Goal: Transaction & Acquisition: Purchase product/service

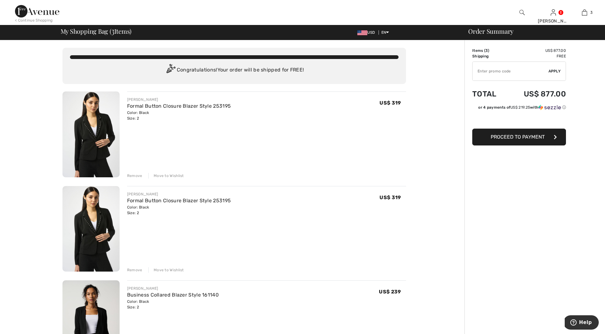
click at [135, 269] on div "Remove" at bounding box center [134, 271] width 15 height 6
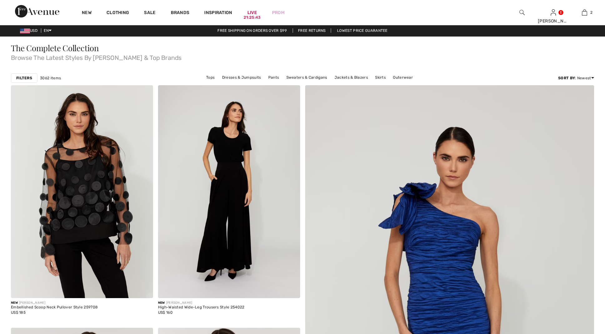
scroll to position [1, 0]
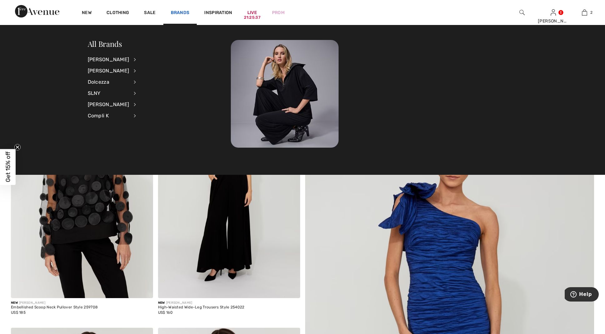
click at [181, 12] on link "Brands" at bounding box center [180, 13] width 19 height 7
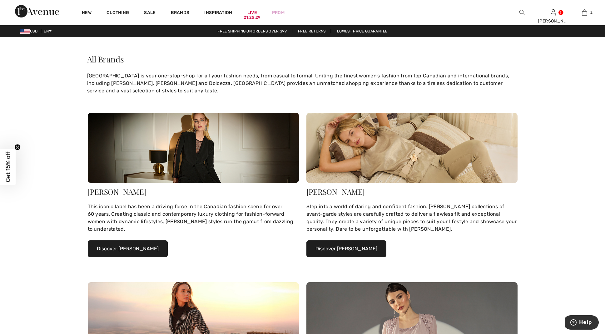
click at [123, 249] on button "Discover Joseph Ribkoff" at bounding box center [128, 249] width 80 height 17
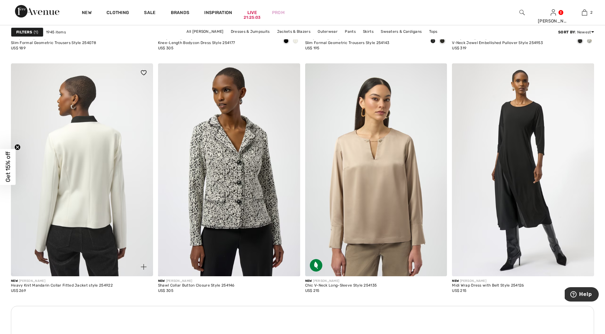
scroll to position [932, 0]
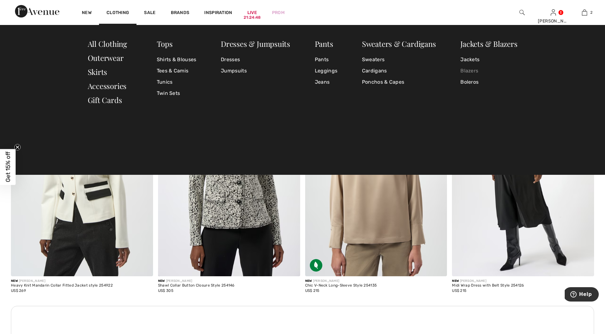
click at [469, 67] on link "Blazers" at bounding box center [489, 70] width 57 height 11
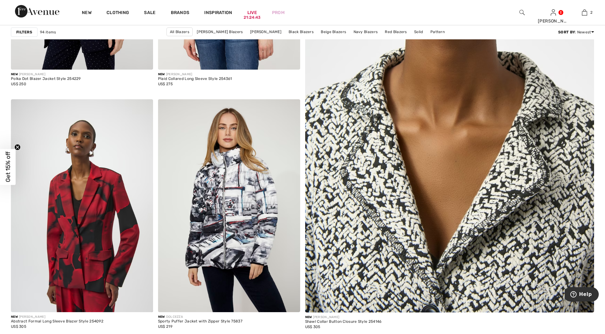
scroll to position [237, 0]
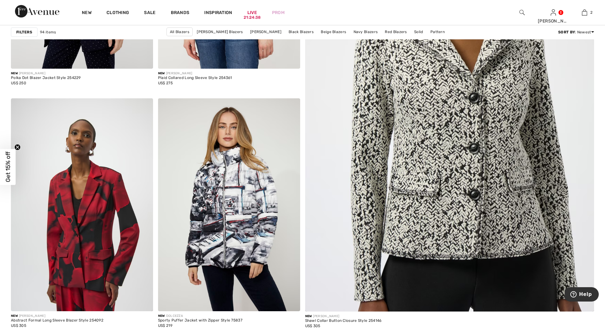
click at [24, 32] on strong "Filters" at bounding box center [24, 32] width 16 height 6
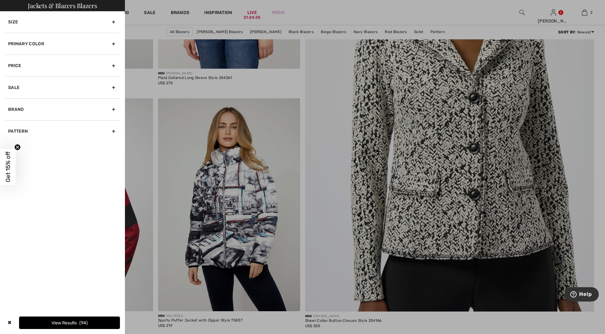
click at [113, 20] on div "Size" at bounding box center [62, 22] width 115 height 22
click at [49, 34] on label "2" at bounding box center [51, 37] width 16 height 8
click at [0, 0] on input"] "2" at bounding box center [0, 0] width 0 height 0
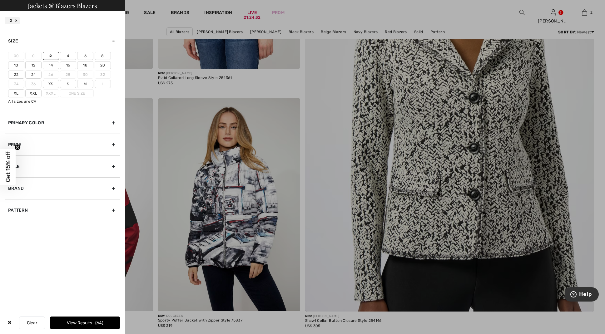
click at [66, 320] on button "View Results 64" at bounding box center [85, 323] width 70 height 13
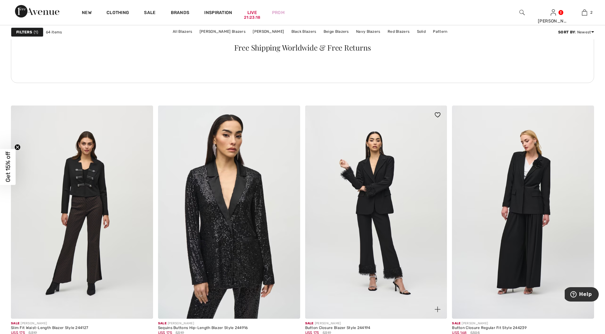
scroll to position [2932, 0]
click at [522, 197] on img at bounding box center [523, 212] width 142 height 213
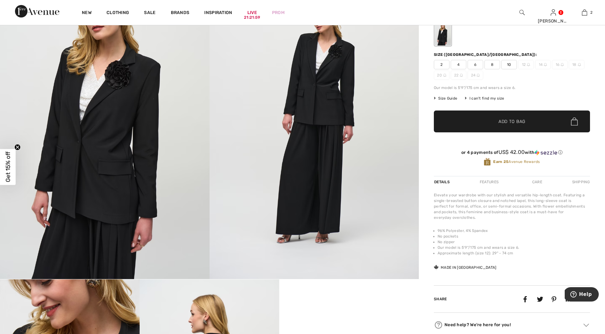
scroll to position [74, 0]
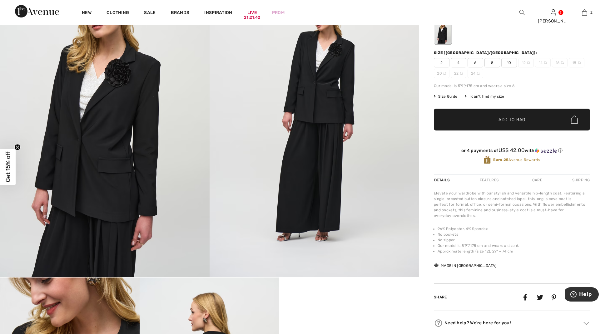
click at [442, 62] on span "2" at bounding box center [442, 62] width 16 height 9
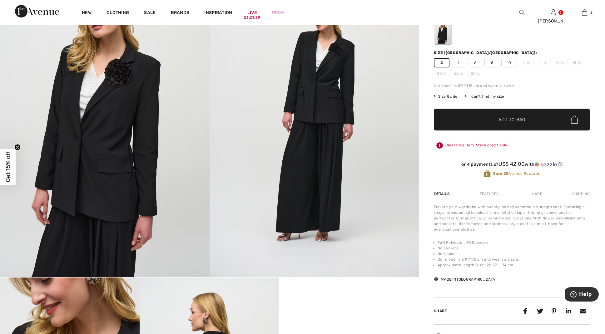
click at [512, 119] on span "Add to Bag" at bounding box center [512, 120] width 27 height 7
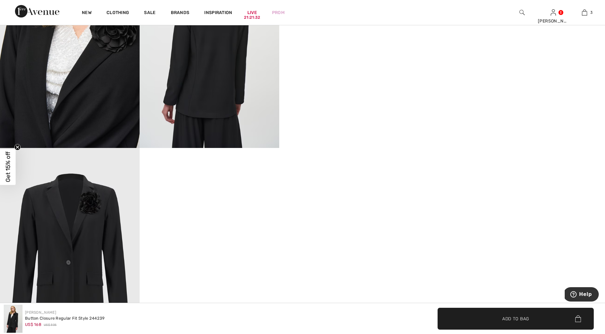
scroll to position [413, 0]
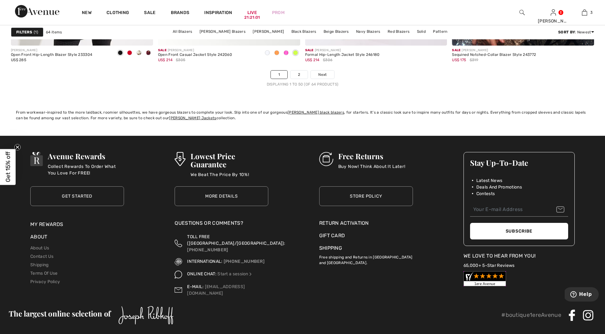
scroll to position [3691, 0]
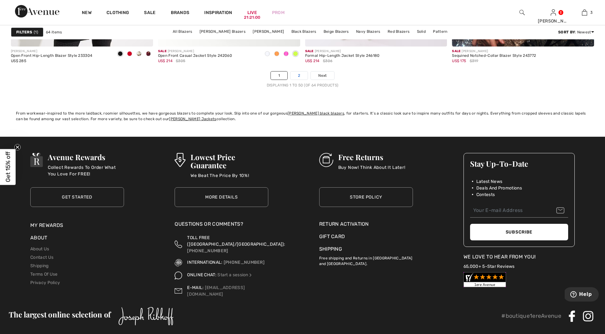
click at [298, 74] on link "2" at bounding box center [299, 76] width 17 height 8
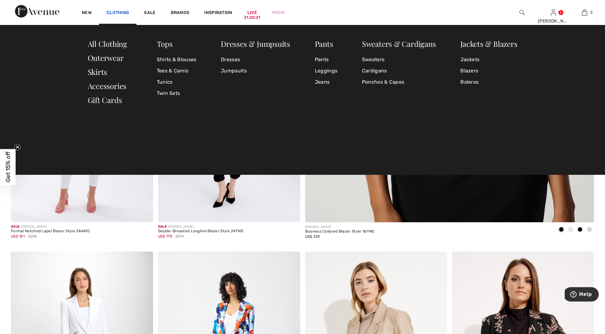
scroll to position [326, 0]
click at [114, 10] on link "Clothing" at bounding box center [118, 13] width 23 height 7
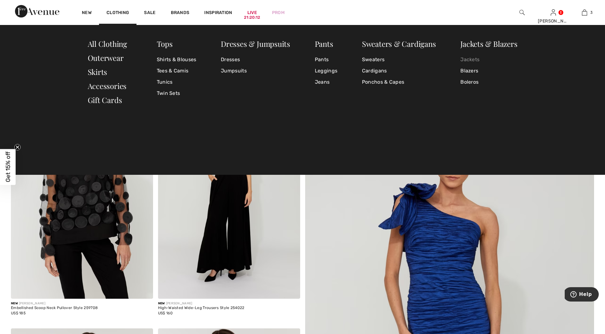
click at [470, 58] on link "Jackets" at bounding box center [489, 59] width 57 height 11
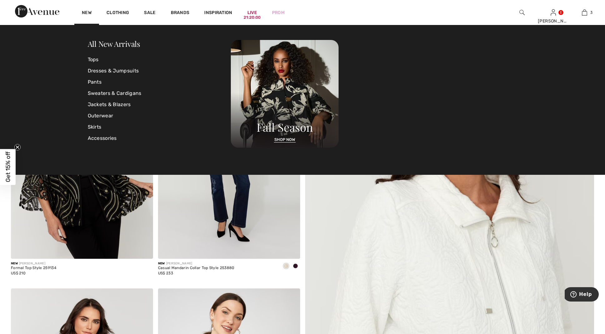
scroll to position [44, 0]
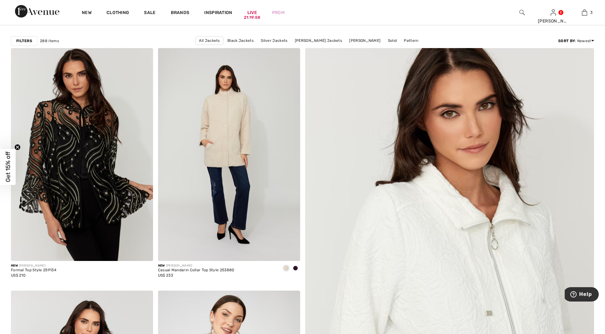
drag, startPoint x: 68, startPoint y: 15, endPoint x: 66, endPoint y: 26, distance: 11.7
click at [68, 15] on div "New Clothing Sale Brands Inspiration Live 21:19:58 Prom Donna Hi, Donna! 170 Re…" at bounding box center [302, 12] width 605 height 25
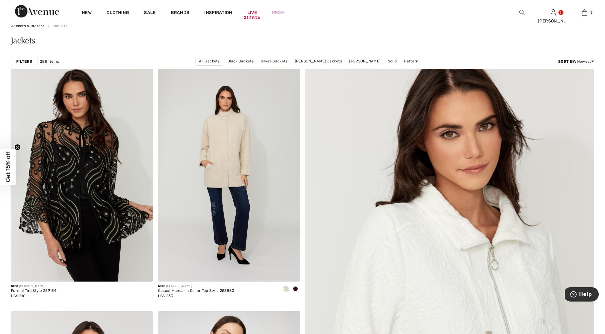
click at [22, 61] on strong "Filters" at bounding box center [24, 62] width 16 height 6
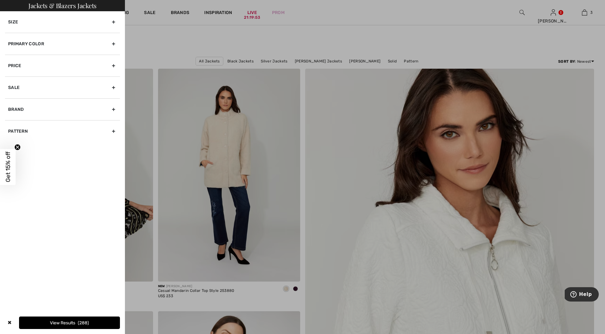
click at [113, 109] on div "Brand" at bounding box center [62, 109] width 115 height 22
click at [10, 122] on input"] "[PERSON_NAME]" at bounding box center [10, 123] width 5 height 5
checkbox input"] "true"
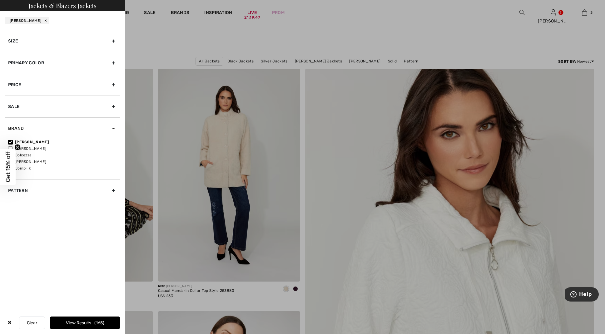
click at [114, 38] on div "Size" at bounding box center [62, 41] width 115 height 22
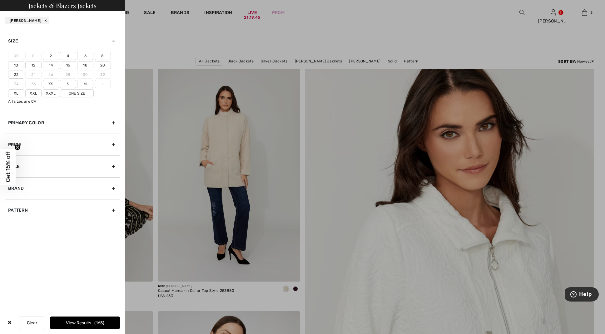
click at [49, 54] on label "2" at bounding box center [51, 56] width 16 height 8
click at [0, 0] on input"] "2" at bounding box center [0, 0] width 0 height 0
click at [62, 323] on button "View Results 80" at bounding box center [85, 323] width 70 height 13
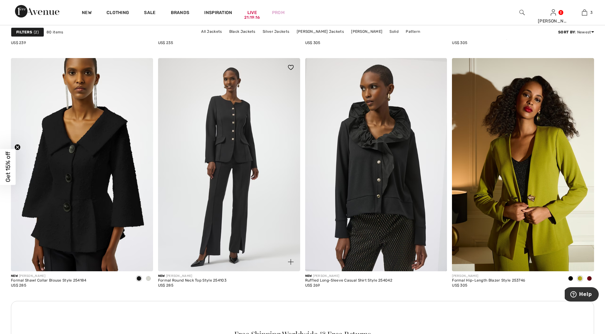
scroll to position [770, 0]
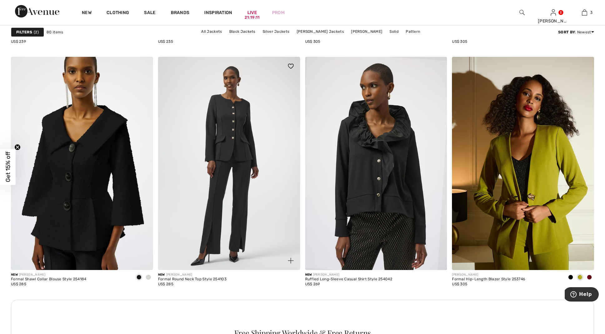
click at [233, 138] on img at bounding box center [229, 163] width 142 height 213
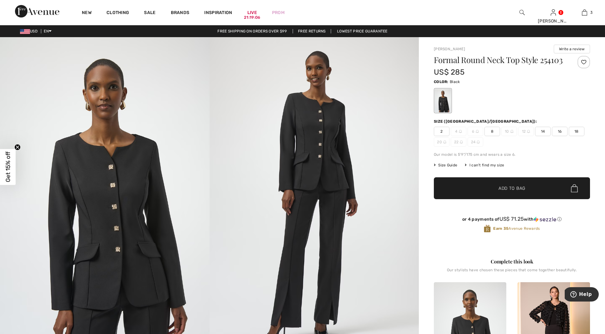
click at [441, 130] on span "2" at bounding box center [442, 131] width 16 height 9
click at [511, 187] on span "Add to Bag" at bounding box center [512, 188] width 27 height 7
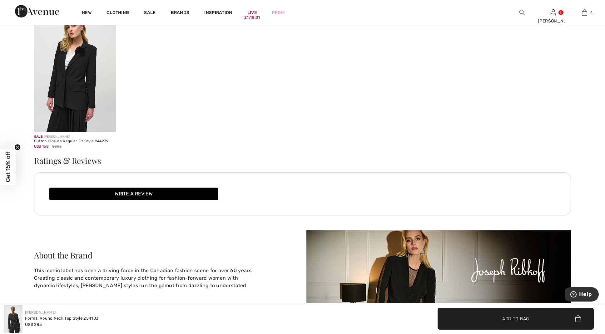
scroll to position [1109, 0]
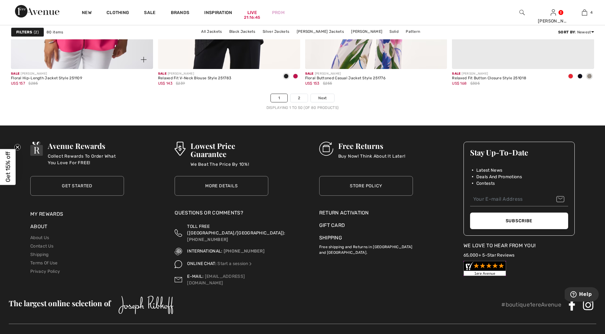
scroll to position [3687, 0]
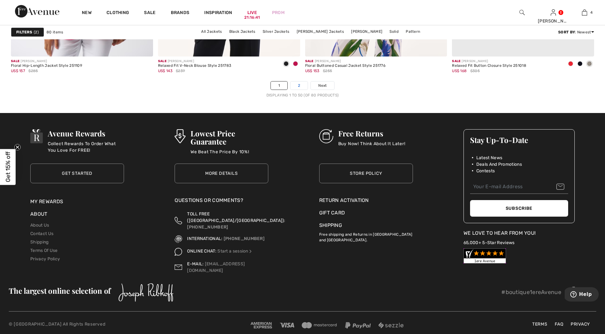
click at [298, 84] on link "2" at bounding box center [299, 86] width 17 height 8
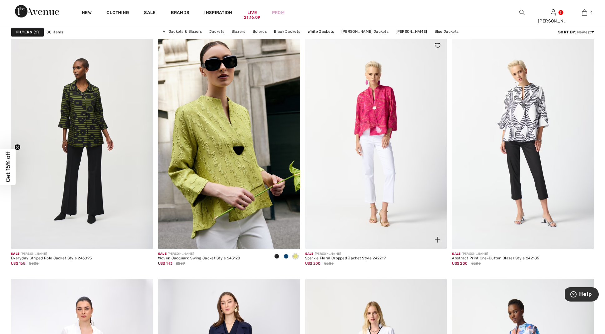
scroll to position [1369, 0]
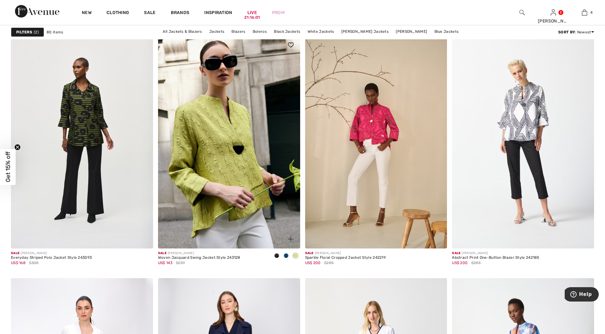
click at [277, 256] on span at bounding box center [276, 255] width 5 height 5
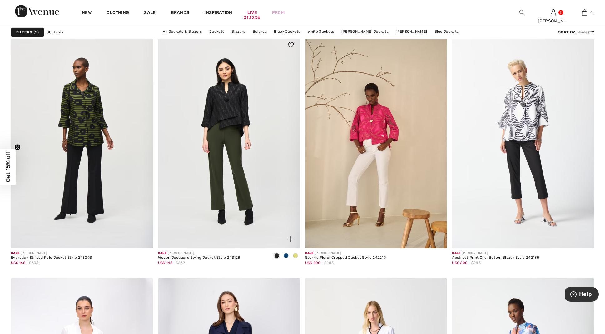
click at [286, 256] on span at bounding box center [286, 255] width 5 height 5
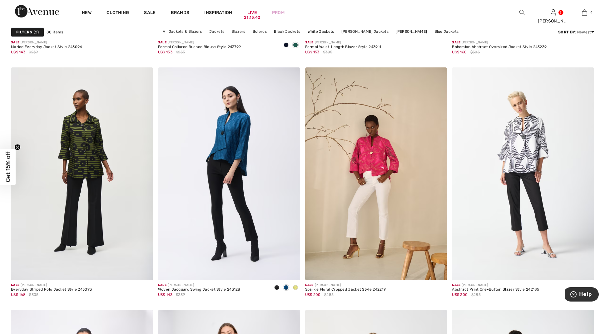
scroll to position [1337, 0]
click at [276, 288] on span at bounding box center [276, 287] width 5 height 5
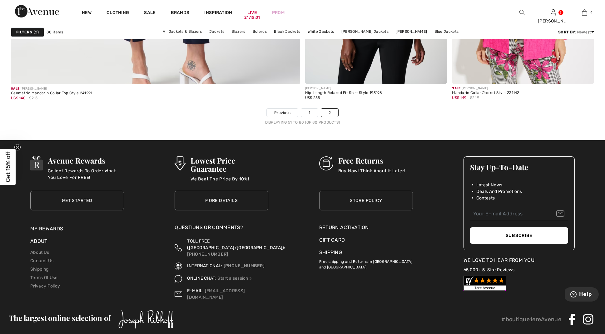
scroll to position [2356, 0]
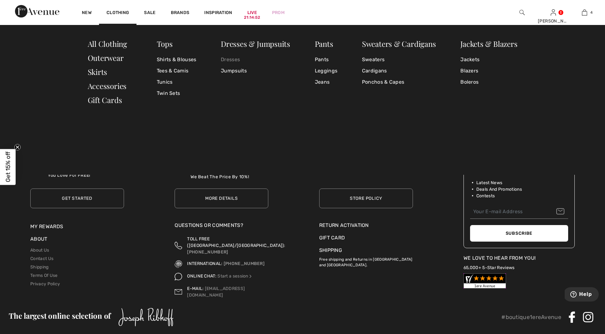
click at [232, 58] on link "Dresses" at bounding box center [255, 59] width 69 height 11
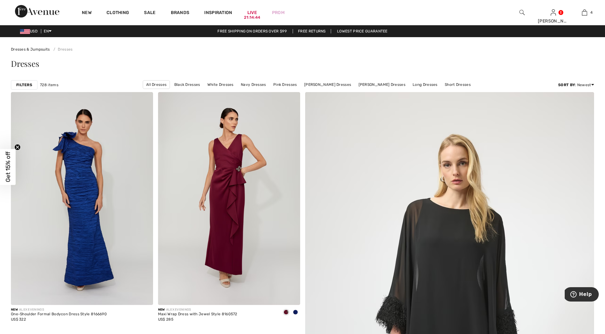
click at [22, 85] on strong "Filters" at bounding box center [24, 85] width 16 height 6
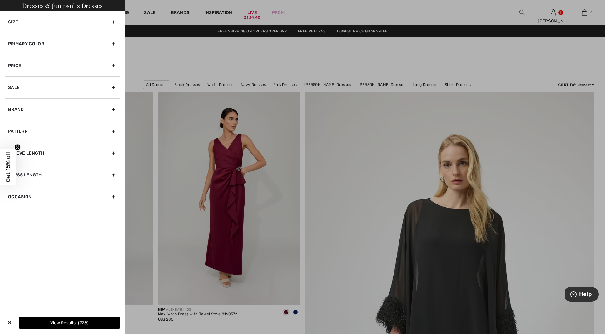
click at [113, 20] on div "Size" at bounding box center [62, 22] width 115 height 22
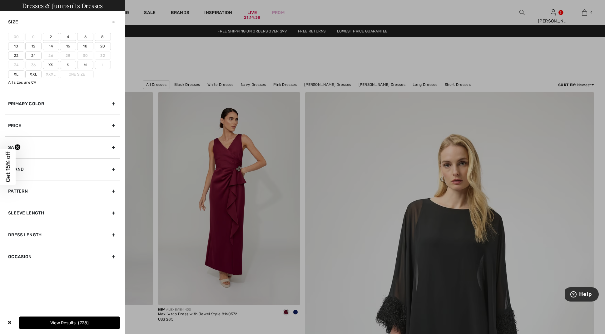
click at [49, 35] on label "2" at bounding box center [51, 37] width 16 height 8
click at [0, 0] on input"] "2" at bounding box center [0, 0] width 0 height 0
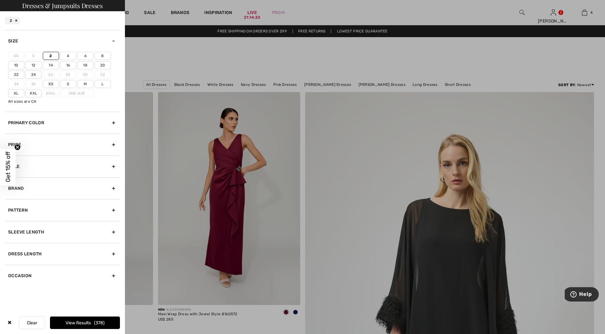
click at [88, 182] on div "Brand" at bounding box center [62, 189] width 115 height 22
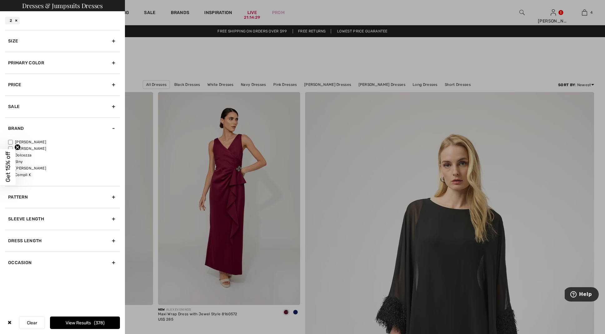
click at [11, 141] on input"] "[PERSON_NAME]" at bounding box center [10, 142] width 5 height 5
checkbox input"] "true"
click at [113, 240] on div "Dress Length" at bounding box center [62, 241] width 115 height 22
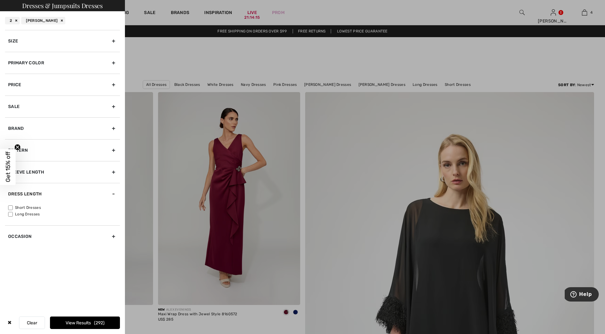
click at [11, 207] on input"] "Short Dresses" at bounding box center [10, 208] width 5 height 5
checkbox input"] "true"
click at [63, 321] on button "View Results 201" at bounding box center [85, 323] width 70 height 13
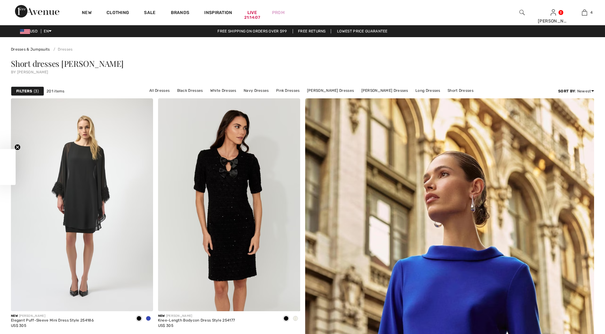
checkbox input "true"
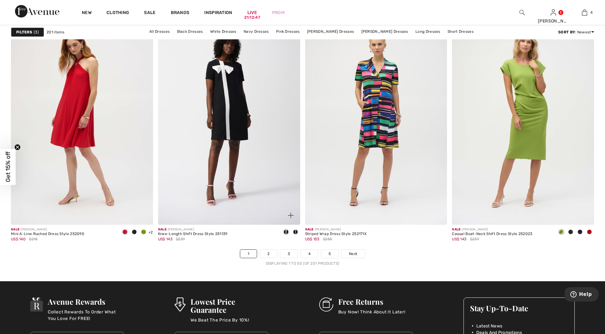
scroll to position [3525, 0]
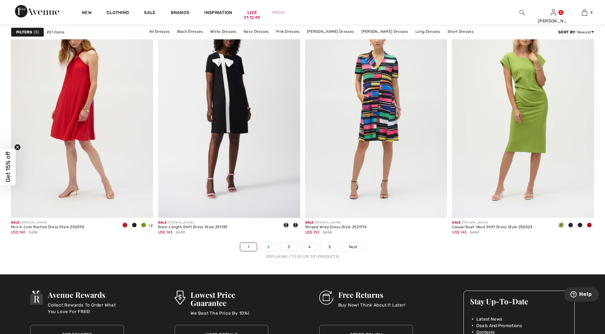
click at [267, 245] on link "2" at bounding box center [268, 247] width 17 height 8
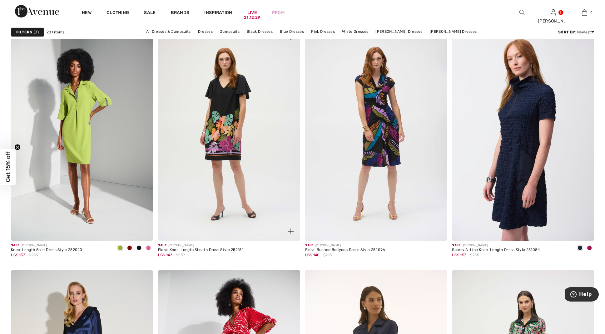
scroll to position [558, 0]
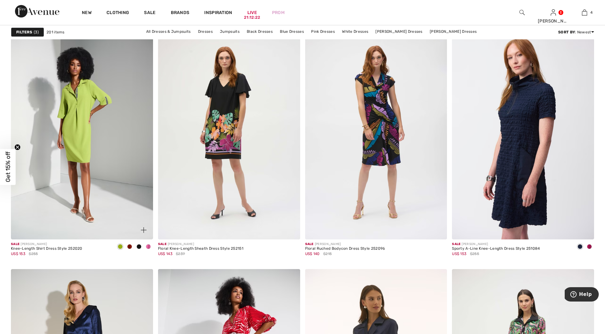
click at [148, 246] on span at bounding box center [148, 246] width 5 height 5
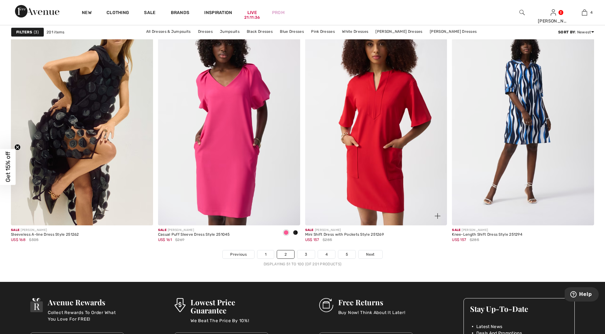
scroll to position [3524, 0]
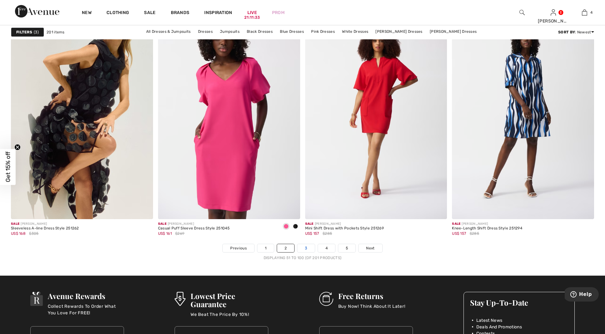
click at [306, 248] on link "3" at bounding box center [306, 248] width 17 height 8
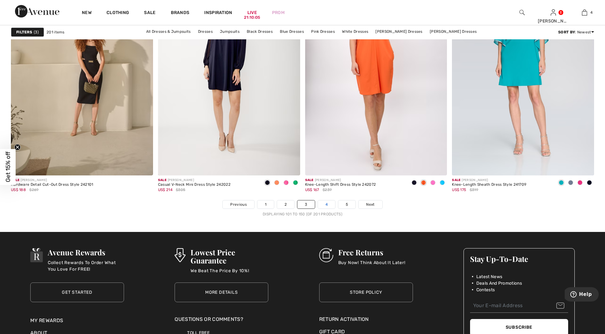
scroll to position [3568, 0]
click at [326, 205] on link "4" at bounding box center [326, 205] width 17 height 8
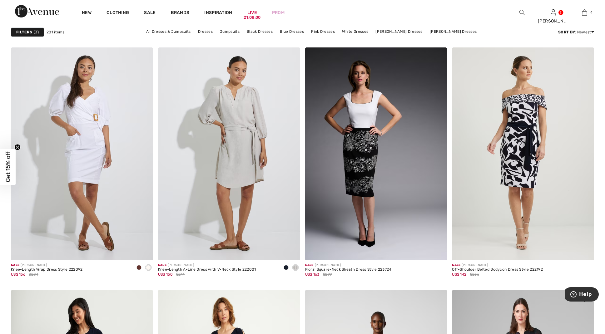
scroll to position [3239, 0]
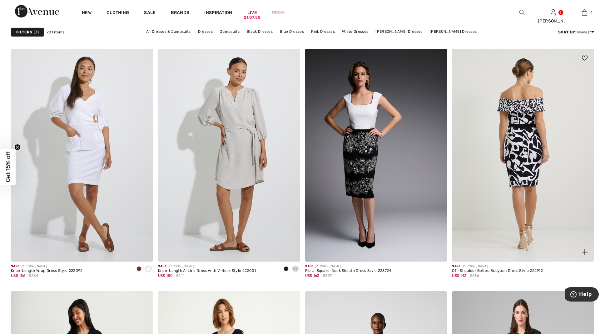
click at [522, 195] on img at bounding box center [523, 155] width 142 height 213
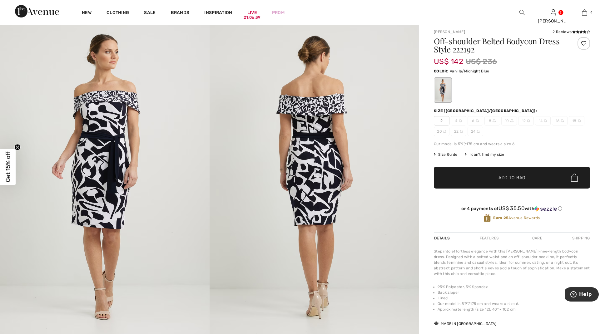
scroll to position [16, 0]
click at [510, 177] on span "Add to Bag" at bounding box center [512, 177] width 27 height 7
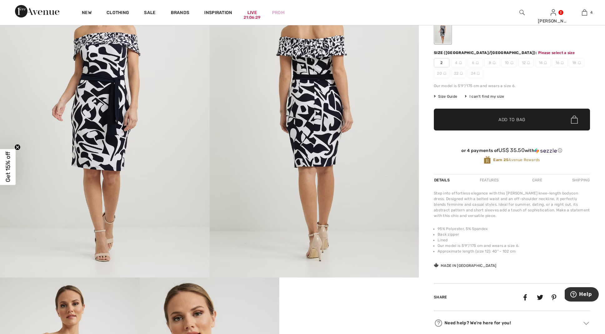
scroll to position [73, 0]
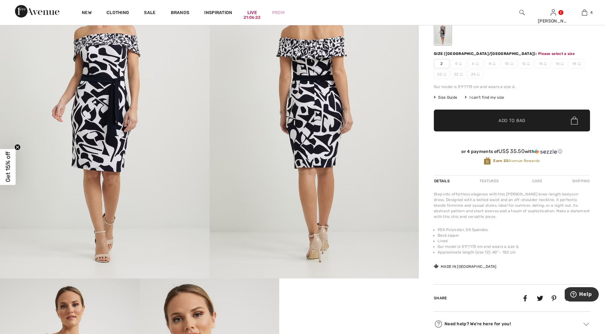
click at [510, 119] on span "Add to Bag" at bounding box center [512, 121] width 27 height 7
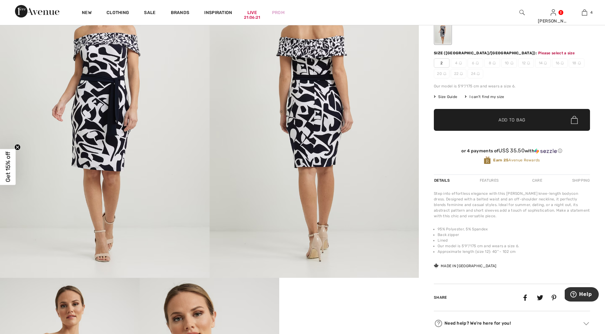
scroll to position [74, 0]
click at [510, 118] on span "Add to Bag" at bounding box center [512, 120] width 27 height 7
click at [441, 61] on span "2" at bounding box center [442, 62] width 16 height 9
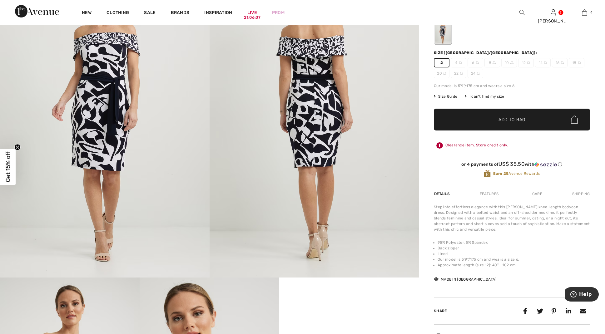
click at [515, 119] on span "Add to Bag" at bounding box center [512, 120] width 27 height 7
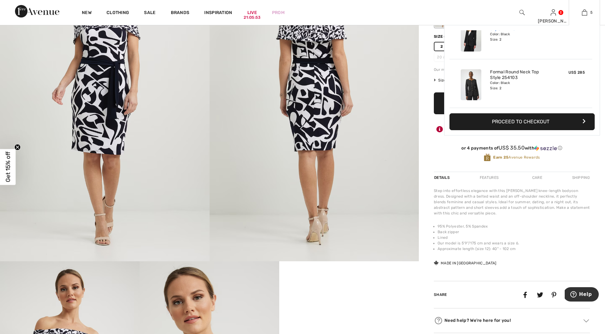
scroll to position [124, 0]
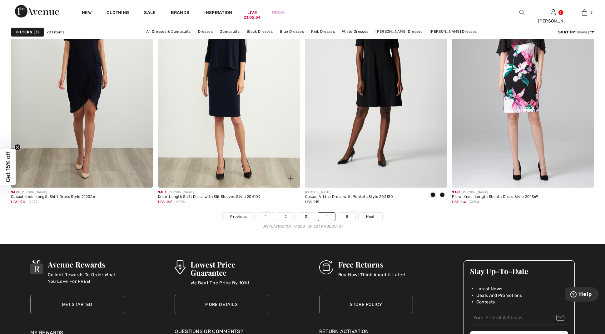
scroll to position [3559, 0]
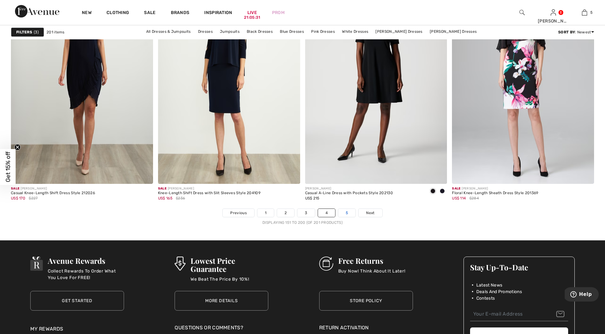
click at [345, 213] on link "5" at bounding box center [346, 213] width 17 height 8
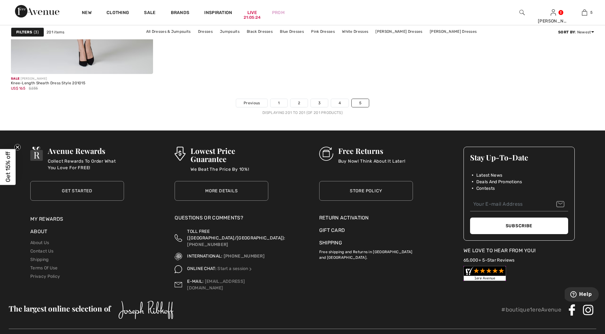
scroll to position [239, 0]
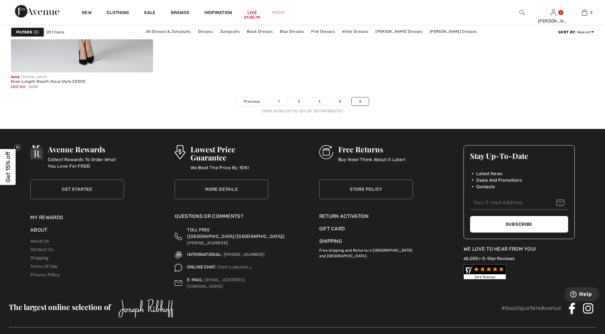
click at [318, 100] on link "3" at bounding box center [319, 102] width 17 height 8
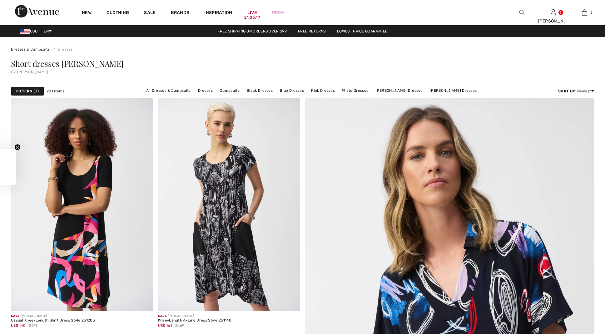
checkbox input "true"
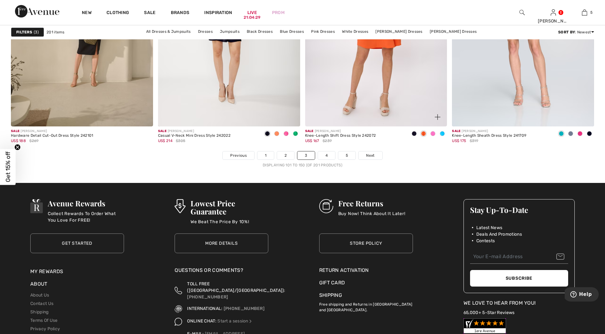
scroll to position [3617, 0]
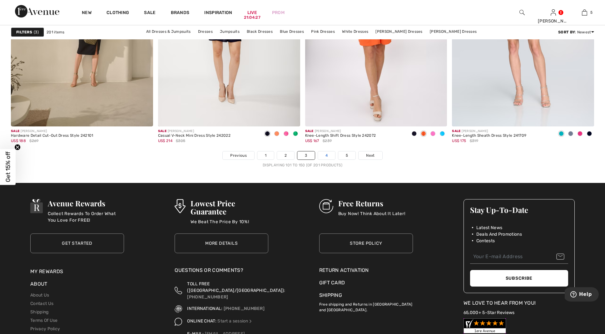
click at [325, 154] on link "4" at bounding box center [326, 156] width 17 height 8
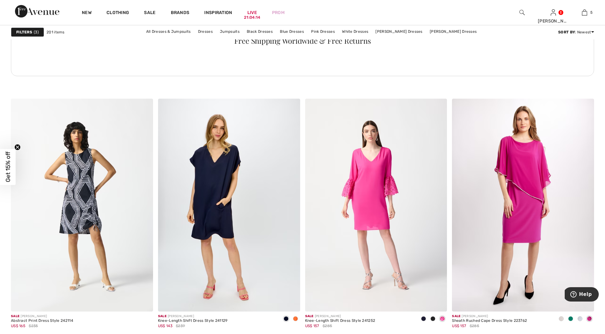
scroll to position [1063, 0]
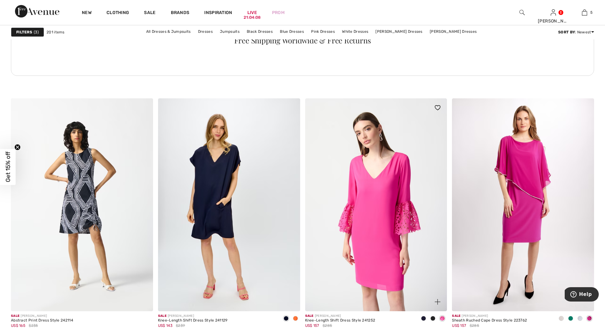
click at [371, 187] on img at bounding box center [376, 204] width 142 height 213
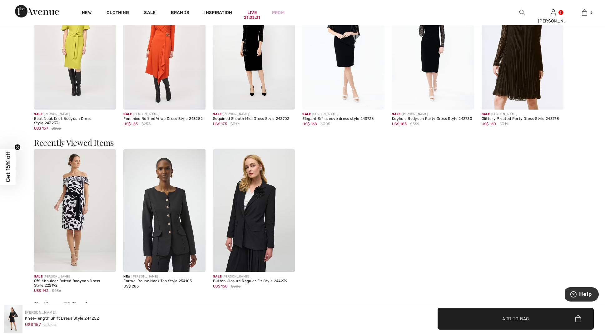
scroll to position [593, 0]
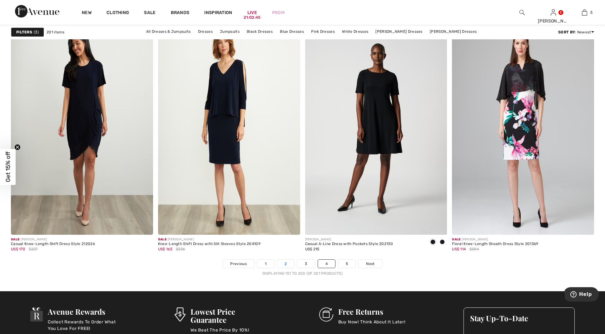
scroll to position [3508, 0]
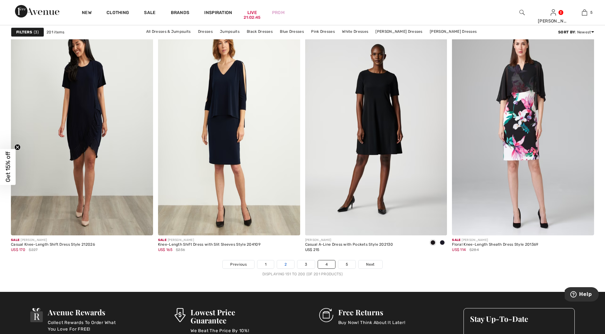
click at [285, 263] on link "2" at bounding box center [285, 265] width 17 height 8
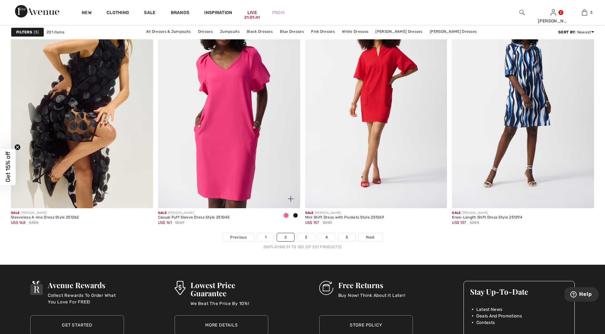
scroll to position [3545, 0]
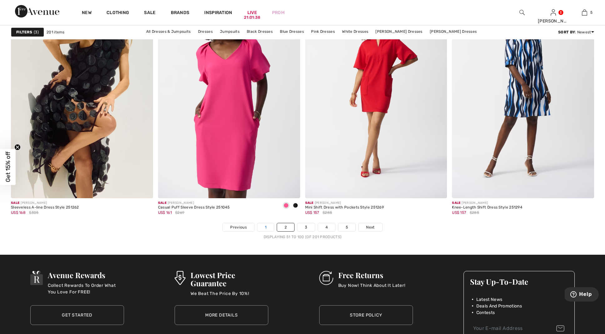
click at [265, 226] on link "1" at bounding box center [266, 227] width 17 height 8
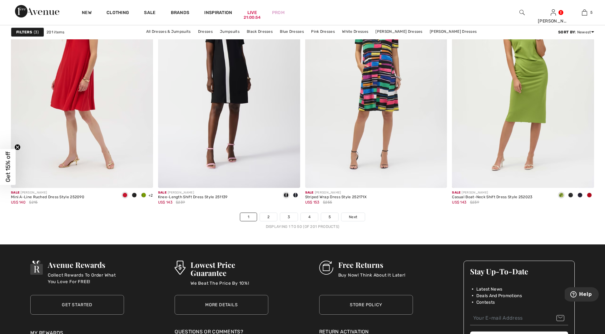
scroll to position [3558, 0]
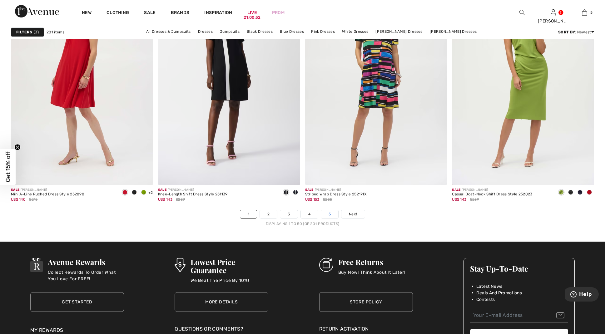
click at [331, 212] on link "5" at bounding box center [329, 214] width 17 height 8
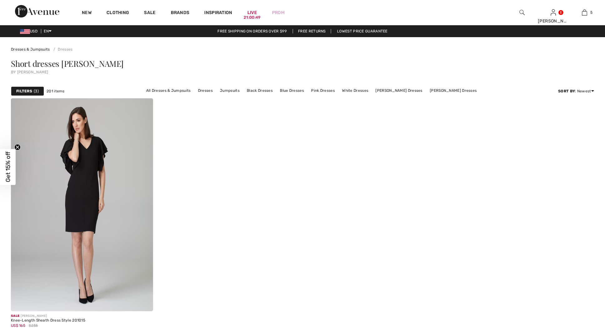
click at [329, 213] on div "Sale [PERSON_NAME] Knee-Length Sheath Dress Style 201015 US$ 165 $235" at bounding box center [302, 217] width 583 height 238
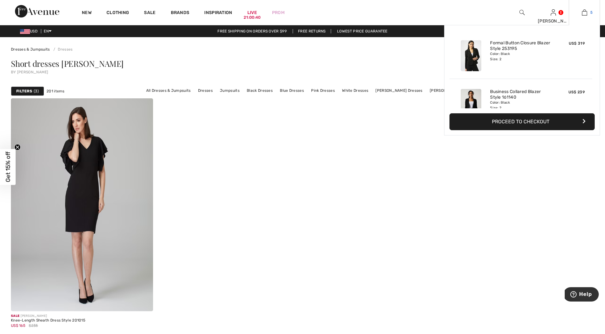
click at [586, 11] on img at bounding box center [584, 13] width 5 height 8
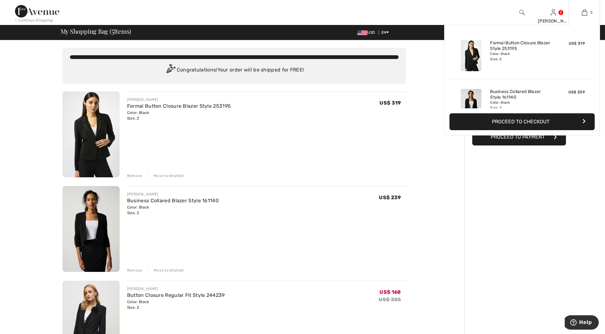
click at [585, 12] on img at bounding box center [584, 13] width 5 height 8
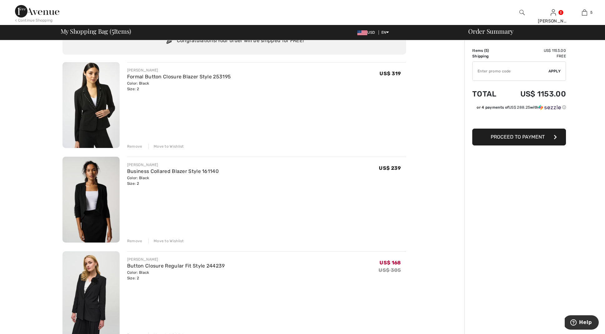
scroll to position [32, 0]
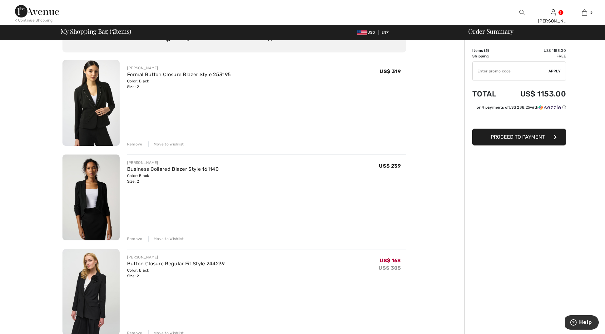
click at [99, 200] on img at bounding box center [91, 198] width 57 height 86
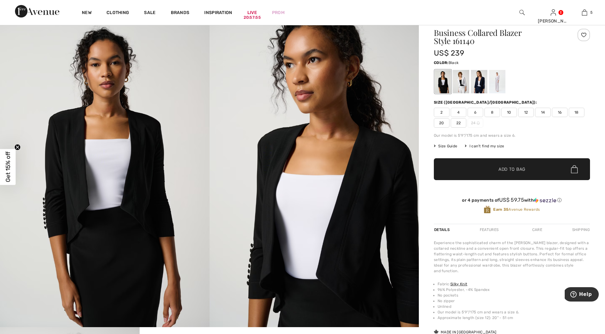
scroll to position [25, 0]
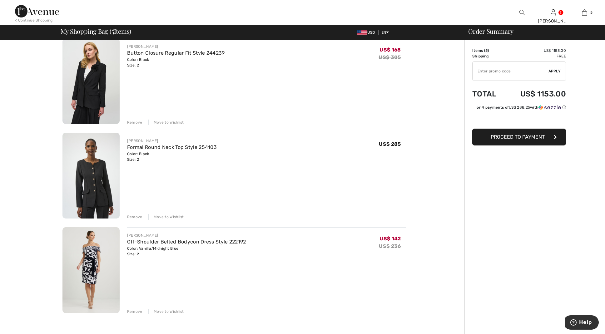
scroll to position [243, 0]
click at [134, 215] on div "Remove" at bounding box center [134, 216] width 15 height 6
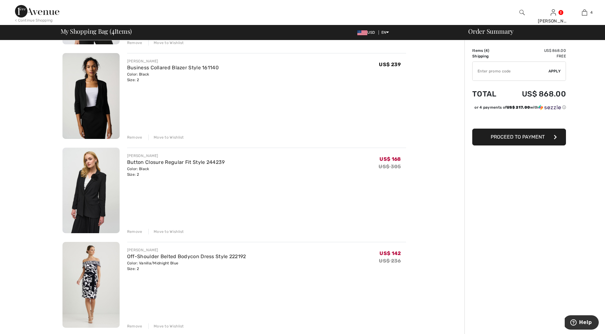
scroll to position [134, 0]
